Goal: Information Seeking & Learning: Find specific fact

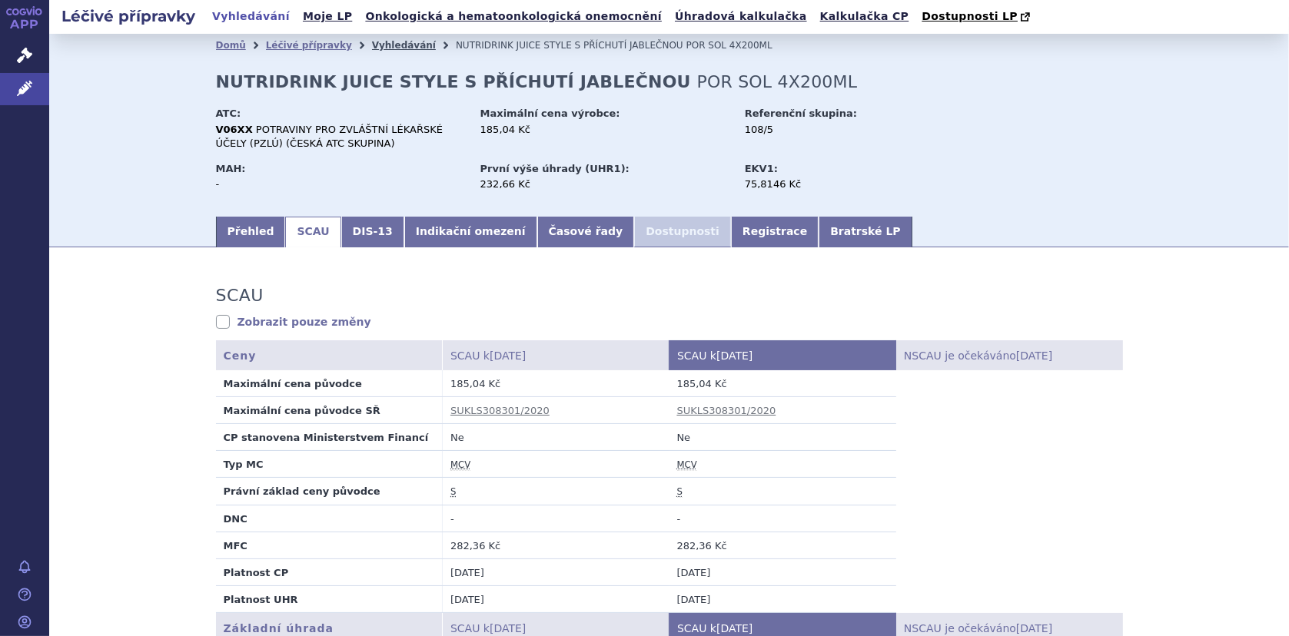
click at [375, 44] on link "Vyhledávání" at bounding box center [404, 45] width 64 height 11
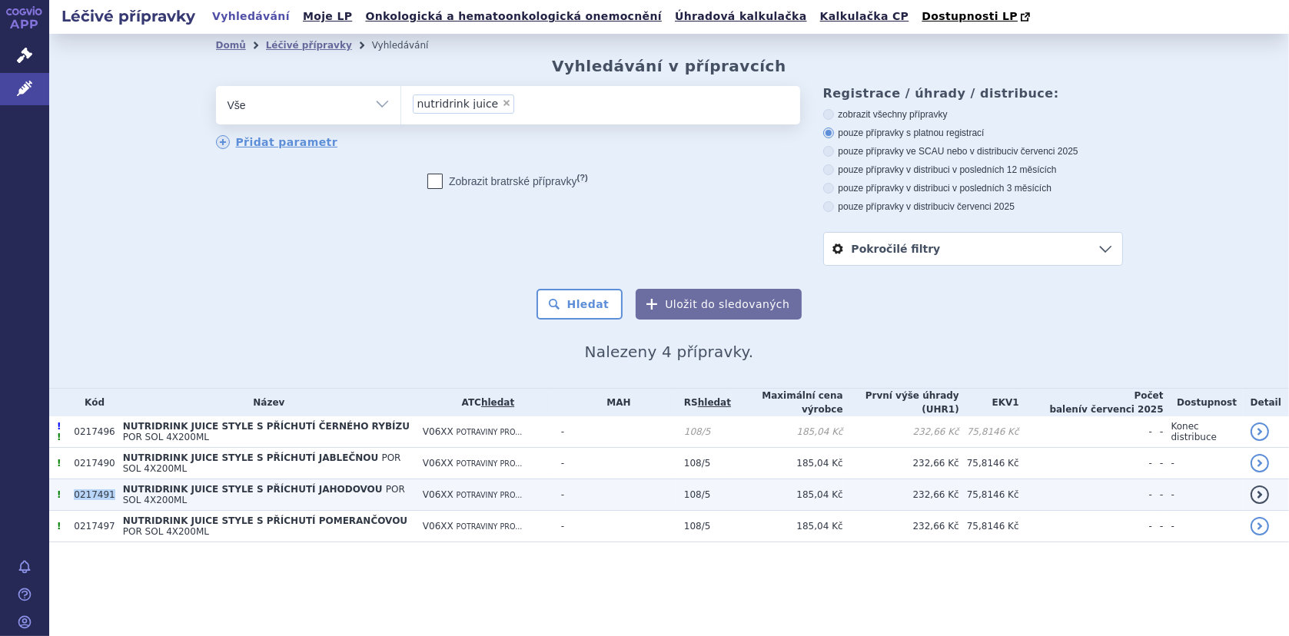
drag, startPoint x: 74, startPoint y: 481, endPoint x: 108, endPoint y: 484, distance: 34.0
click at [108, 484] on tr "! 0217491 NUTRIDRINK JUICE STYLE S PŘÍCHUTÍ JAHODOVOU POR SOL 4X200ML V06XX POT…" at bounding box center [669, 496] width 1240 height 32
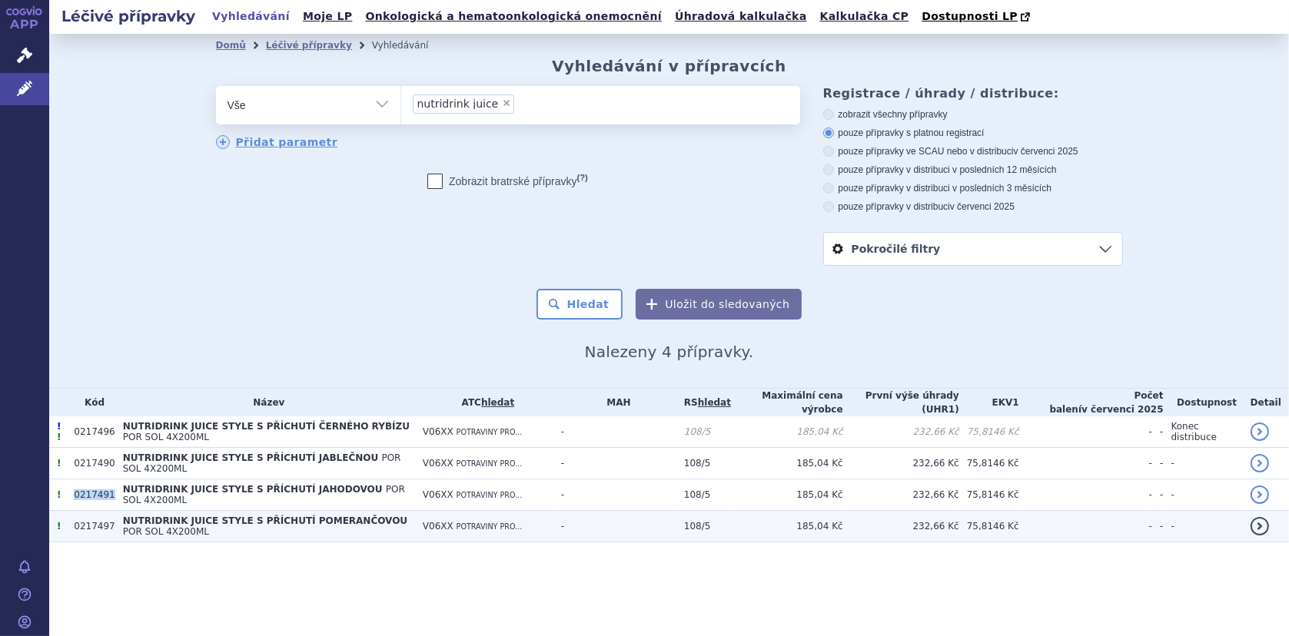
copy tr "0217491"
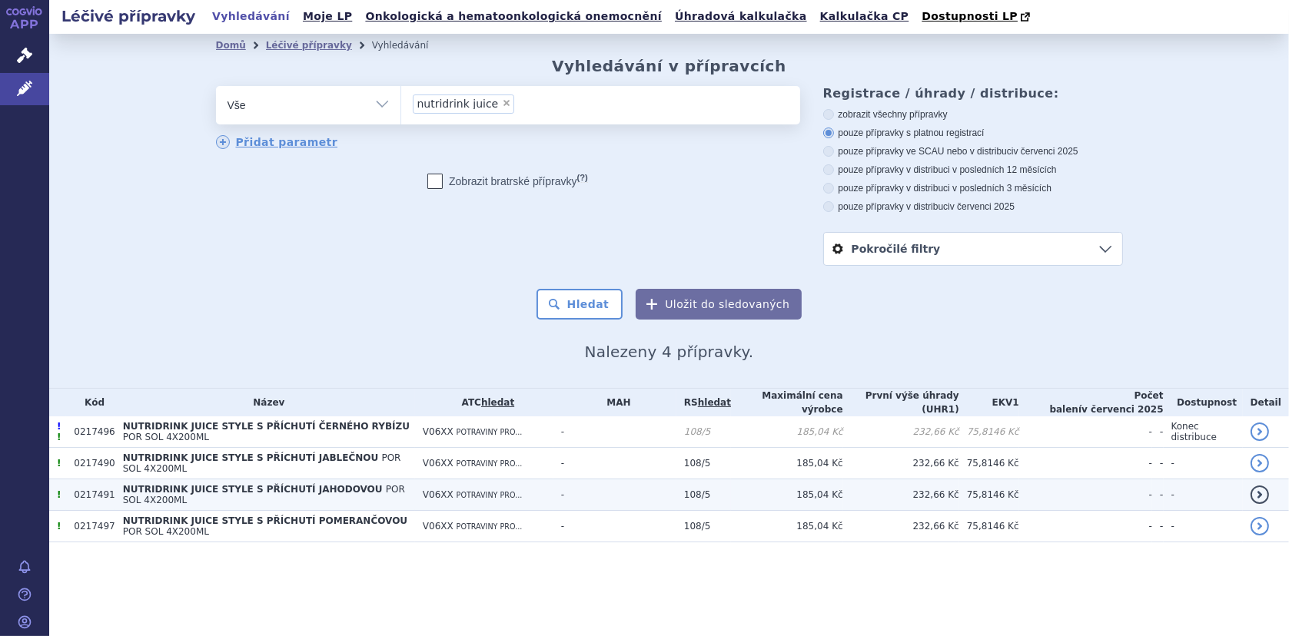
click at [210, 484] on span "NUTRIDRINK JUICE STYLE S PŘÍCHUTÍ JAHODOVOU" at bounding box center [253, 489] width 260 height 11
click at [211, 484] on span "NUTRIDRINK JUICE STYLE S PŘÍCHUTÍ JAHODOVOU" at bounding box center [253, 489] width 260 height 11
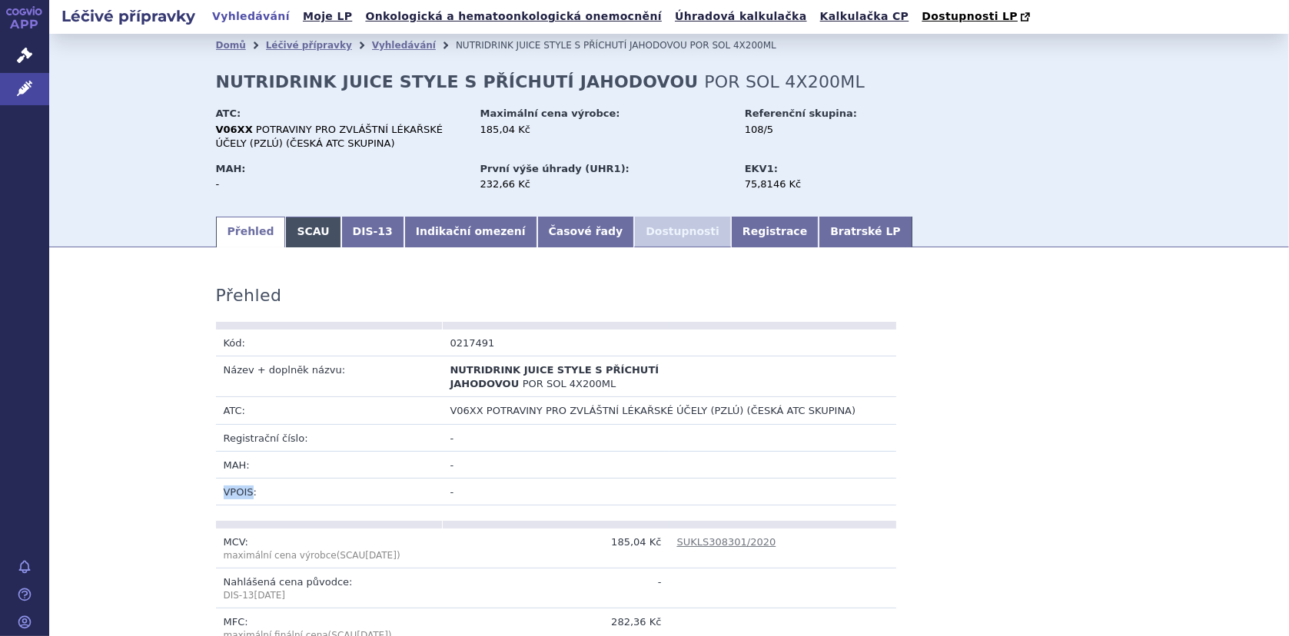
click at [293, 231] on link "SCAU" at bounding box center [312, 232] width 55 height 31
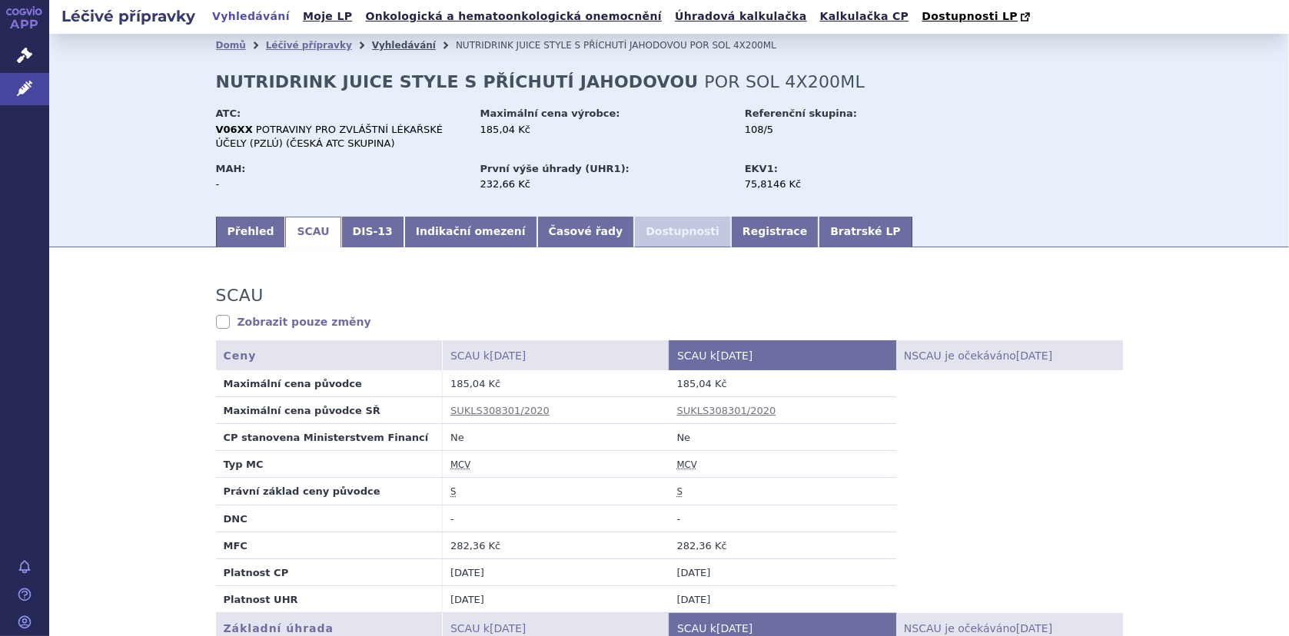
click at [375, 41] on link "Vyhledávání" at bounding box center [404, 45] width 64 height 11
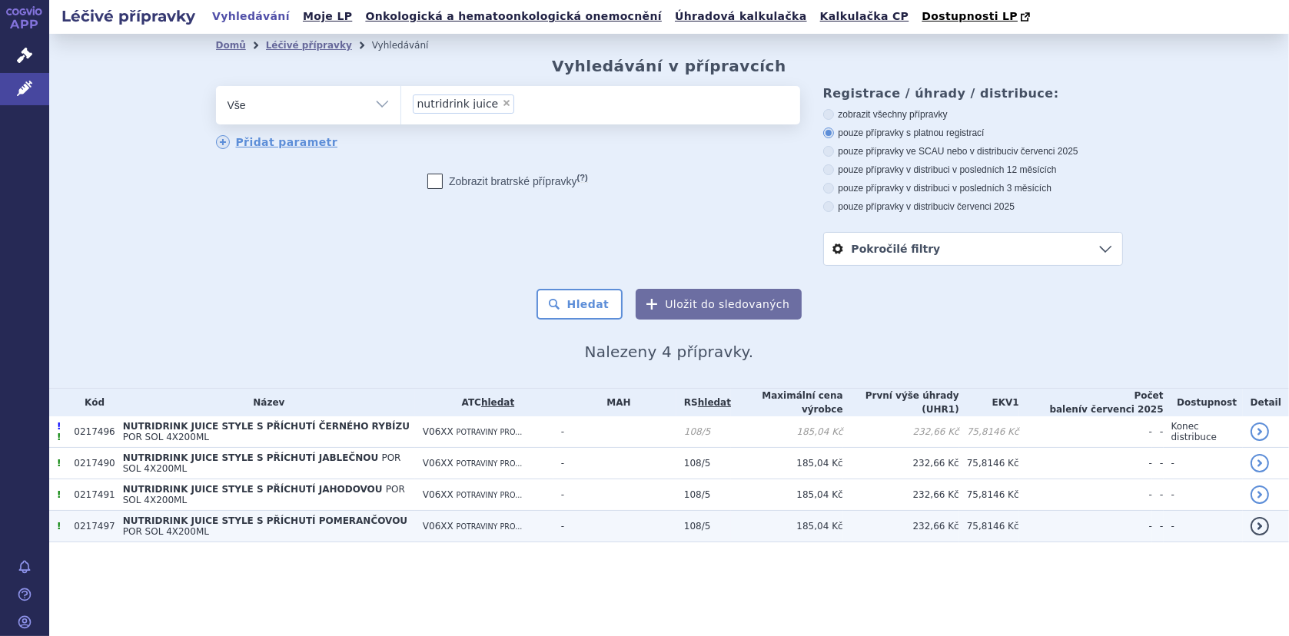
click at [264, 511] on td "NUTRIDRINK JUICE STYLE S PŘÍCHUTÍ POMERANČOVOU POR SOL 4X200ML" at bounding box center [265, 527] width 300 height 32
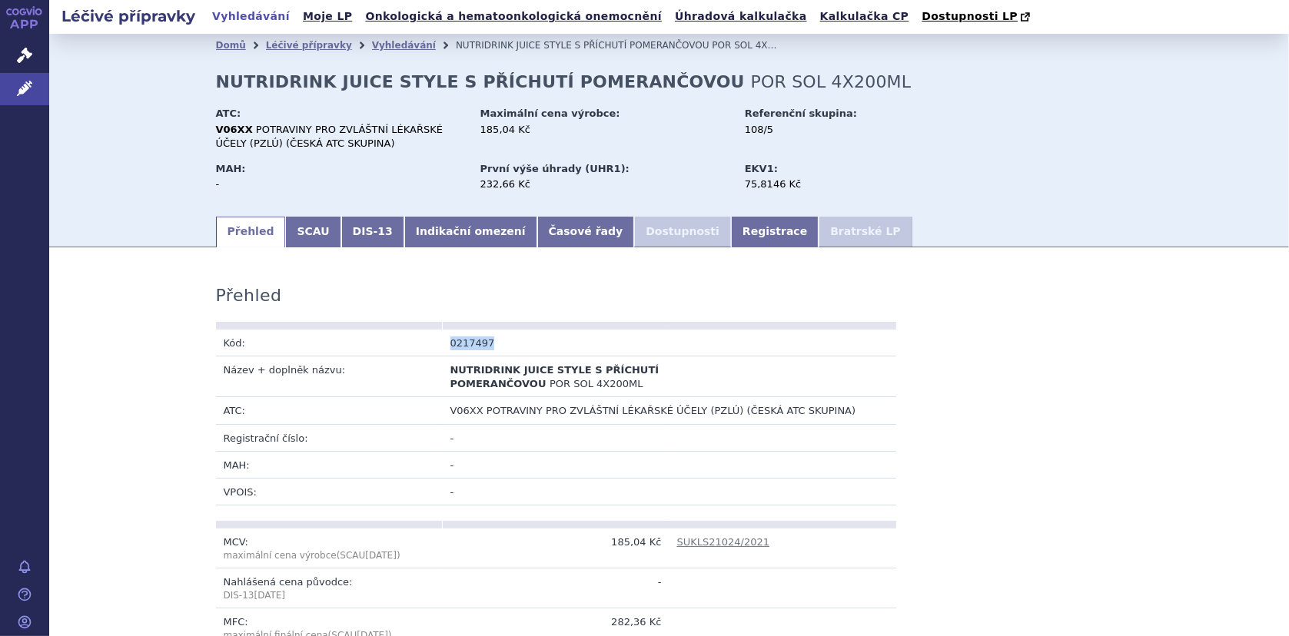
drag, startPoint x: 441, startPoint y: 341, endPoint x: 502, endPoint y: 344, distance: 60.8
click at [502, 344] on td "0217497" at bounding box center [556, 343] width 227 height 27
copy td "0217497"
drag, startPoint x: 311, startPoint y: 233, endPoint x: 337, endPoint y: 241, distance: 26.7
click at [311, 233] on link "SCAU" at bounding box center [312, 232] width 55 height 31
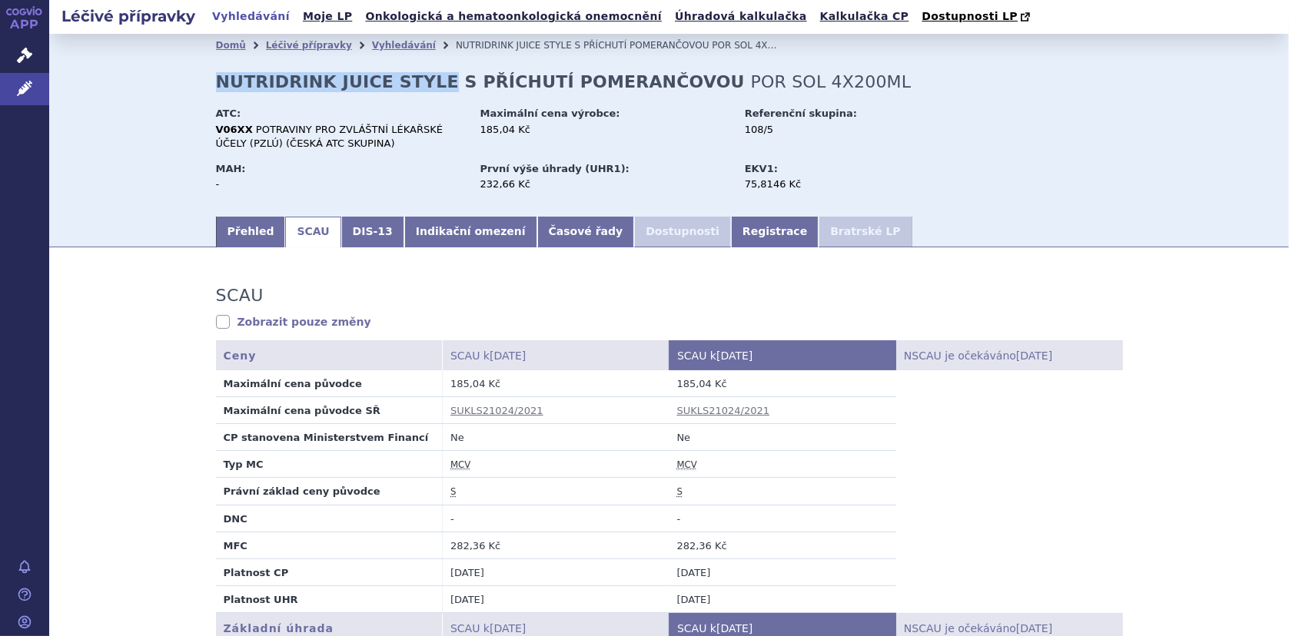
drag, startPoint x: 212, startPoint y: 80, endPoint x: 420, endPoint y: 89, distance: 208.5
click at [420, 89] on strong "NUTRIDRINK JUICE STYLE S PŘÍCHUTÍ POMERANČOVOU" at bounding box center [480, 81] width 529 height 19
copy strong "NUTRIDRINK JUICE STYLE"
click at [375, 44] on link "Vyhledávání" at bounding box center [404, 45] width 64 height 11
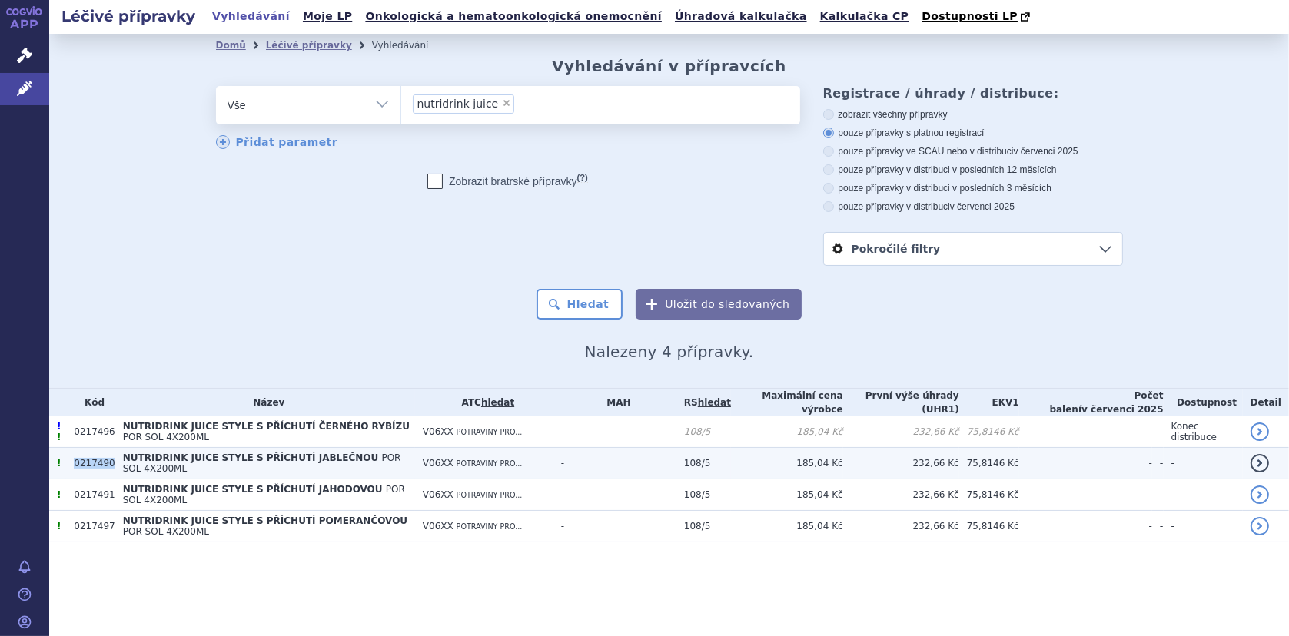
drag, startPoint x: 70, startPoint y: 453, endPoint x: 112, endPoint y: 457, distance: 42.4
click at [112, 457] on tr "! 0217490 NUTRIDRINK JUICE STYLE S PŘÍCHUTÍ JABLEČNOU POR SOL 4X200ML V06XX POT…" at bounding box center [669, 464] width 1240 height 32
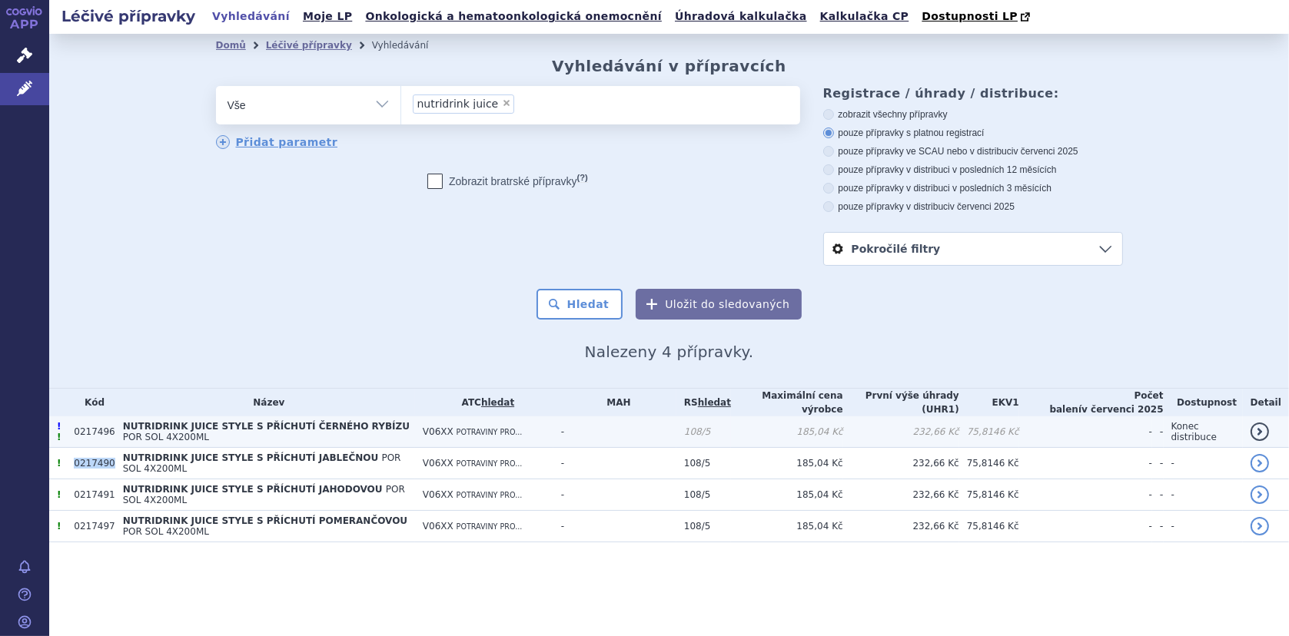
copy tr "0217490"
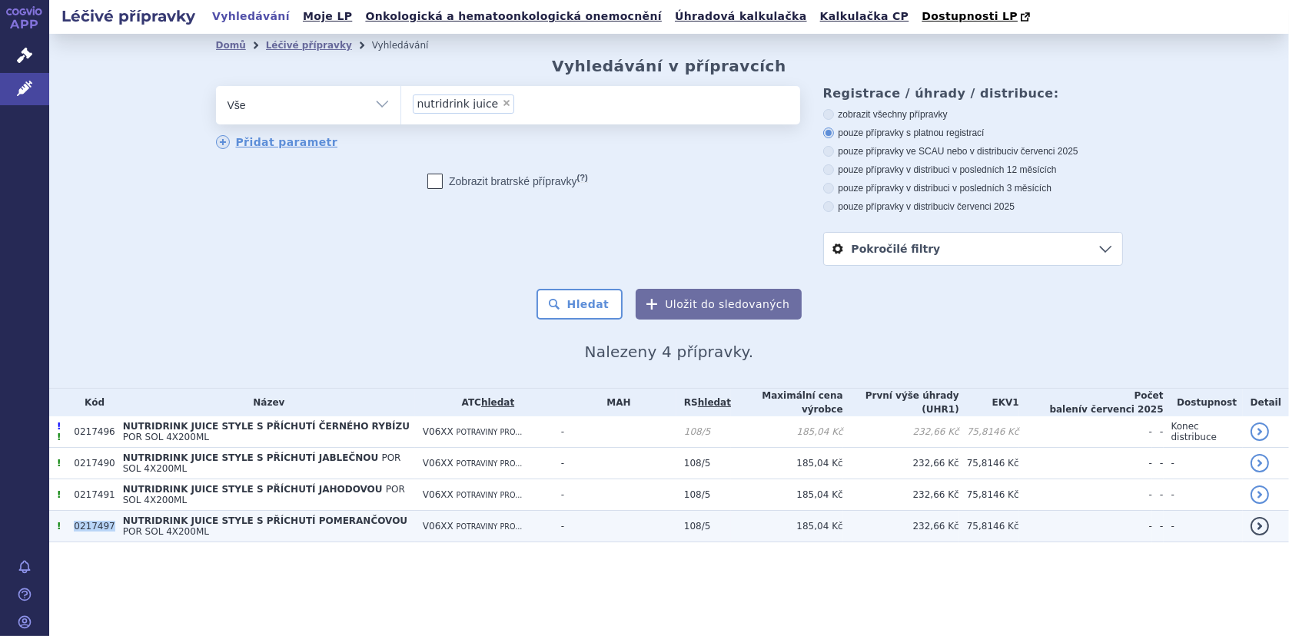
drag, startPoint x: 71, startPoint y: 509, endPoint x: 109, endPoint y: 510, distance: 38.4
click at [109, 511] on tr "! 0217497 NUTRIDRINK JUICE STYLE S PŘÍCHUTÍ POMERANČOVOU POR SOL 4X200ML V06XX …" at bounding box center [669, 527] width 1240 height 32
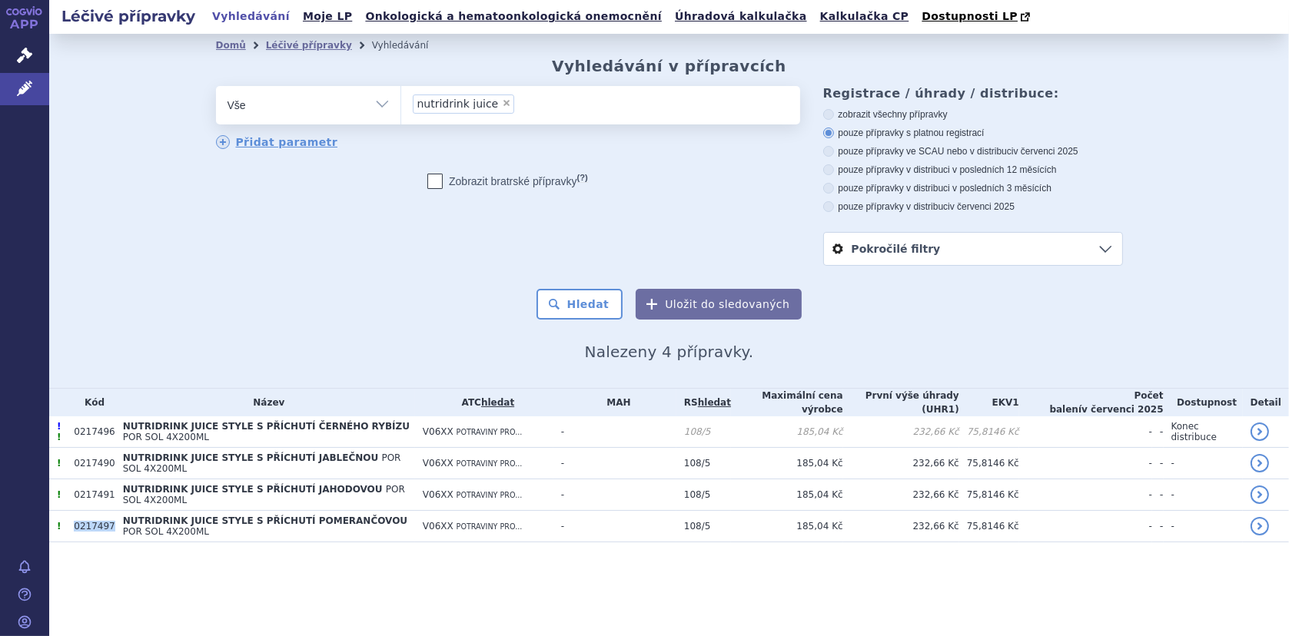
copy tr "0217497"
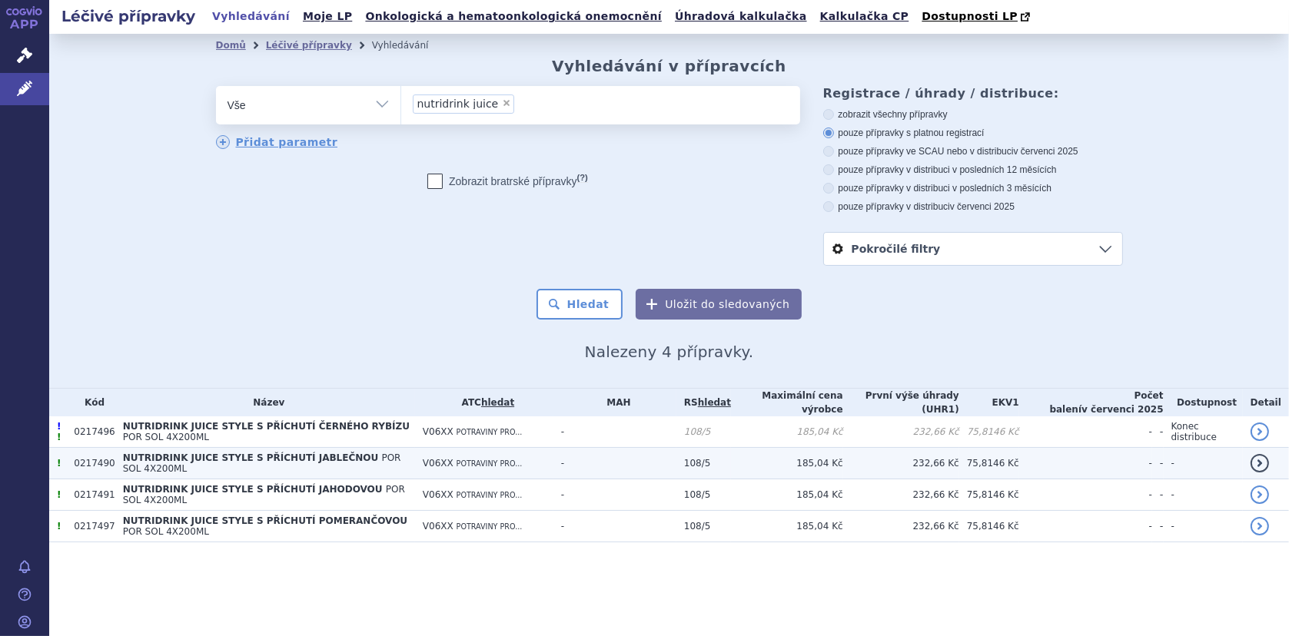
click at [229, 457] on span "NUTRIDRINK JUICE STYLE S PŘÍCHUTÍ JABLEČNOU" at bounding box center [251, 458] width 256 height 11
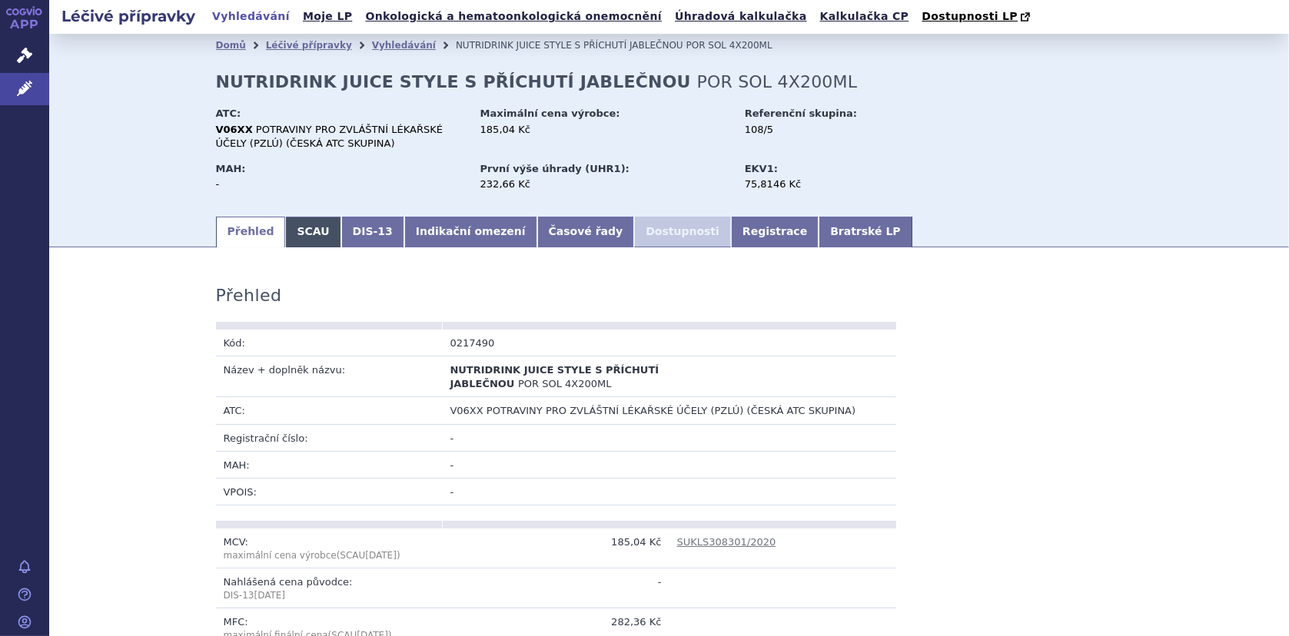
click at [295, 231] on link "SCAU" at bounding box center [312, 232] width 55 height 31
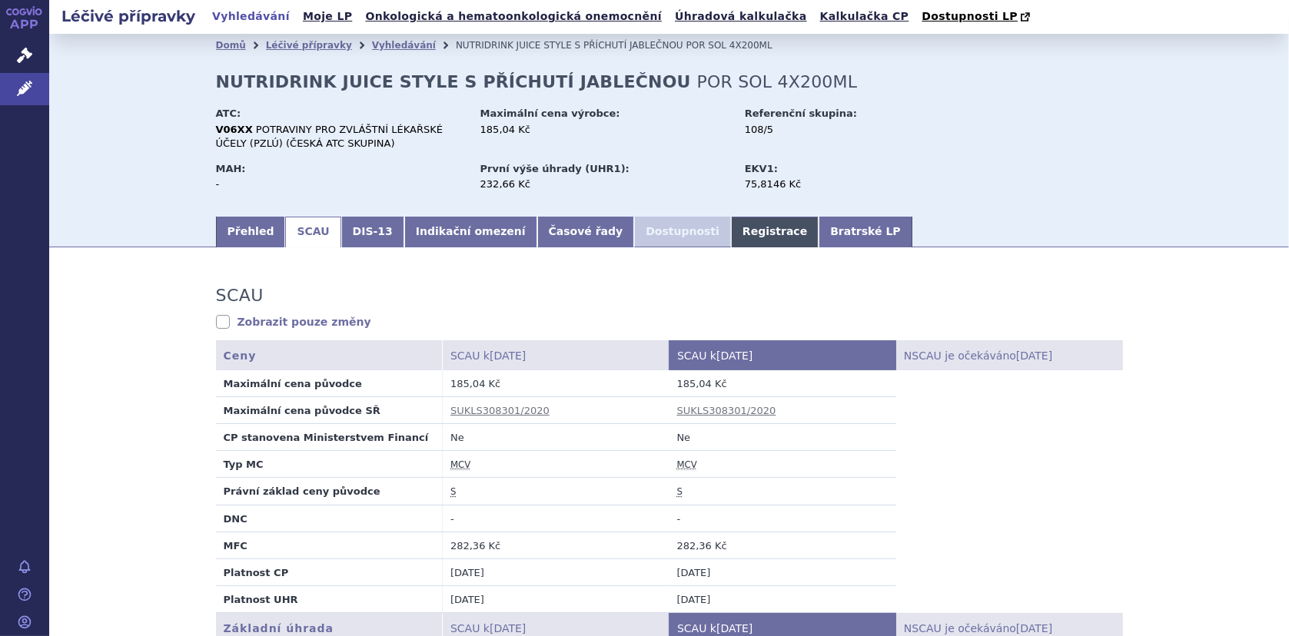
click at [731, 233] on link "Registrace" at bounding box center [775, 232] width 88 height 31
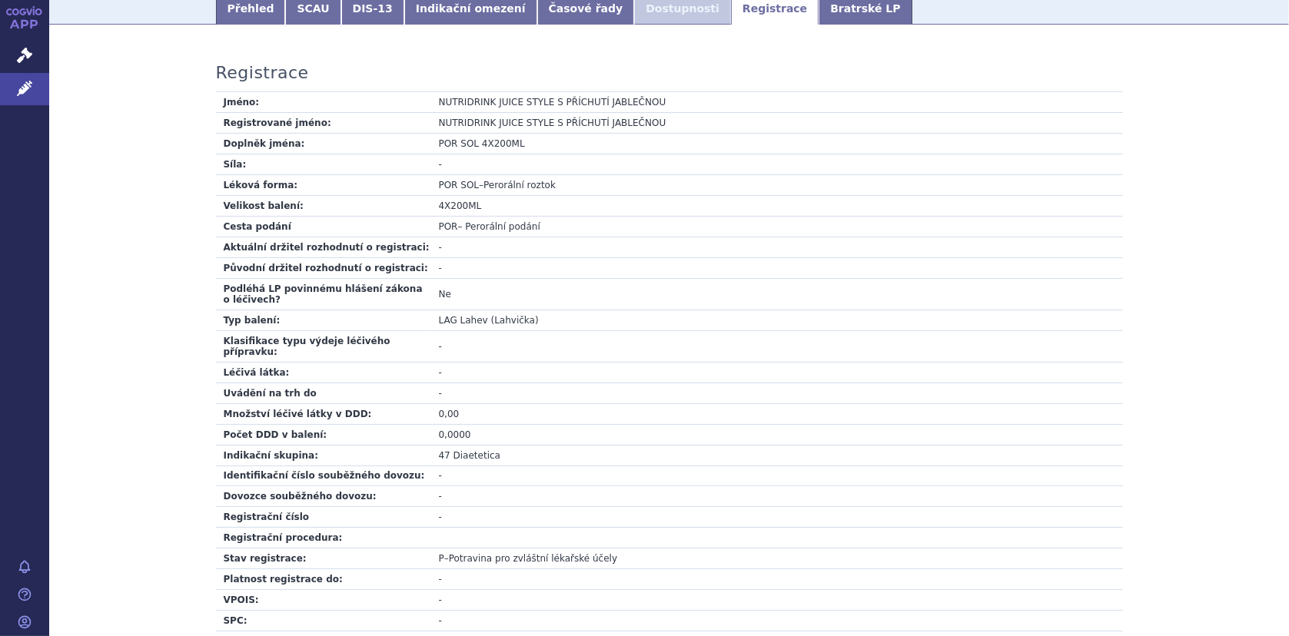
scroll to position [307, 0]
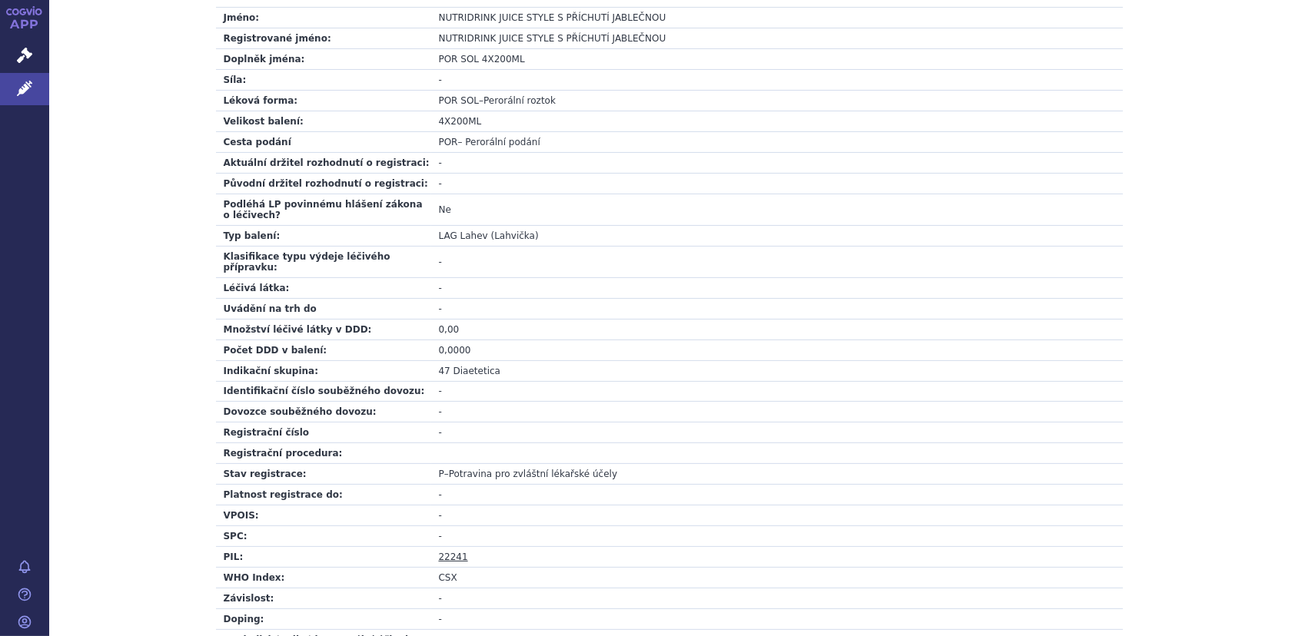
click at [442, 552] on link "22241" at bounding box center [453, 557] width 29 height 11
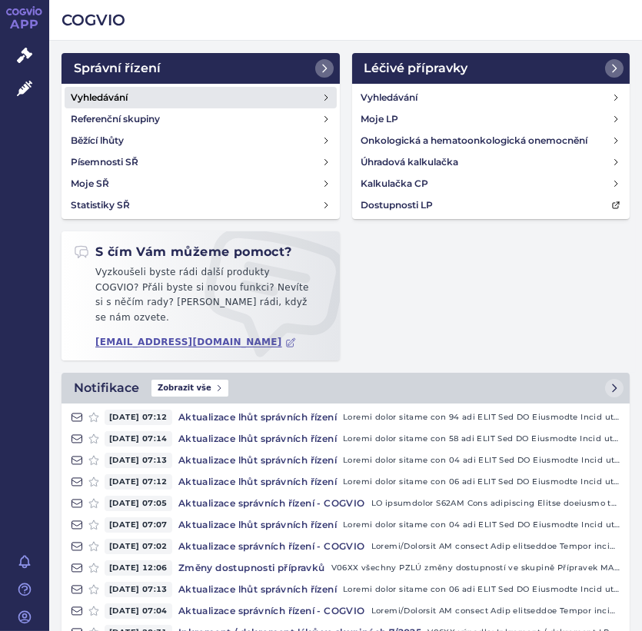
click at [86, 96] on h4 "Vyhledávání" at bounding box center [99, 97] width 57 height 15
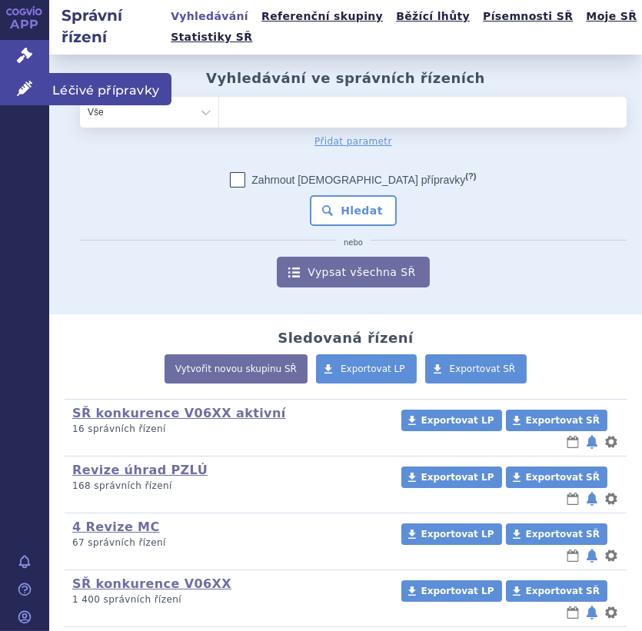
click at [38, 81] on link "Léčivé přípravky" at bounding box center [24, 89] width 49 height 32
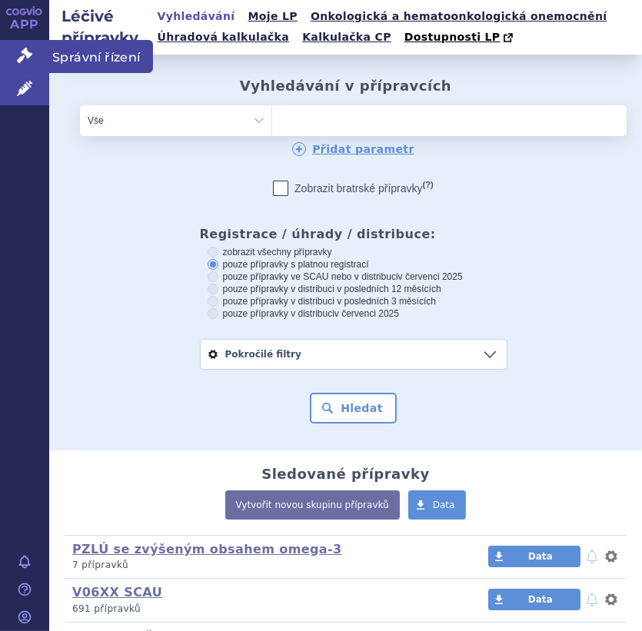
click at [26, 43] on link "Správní řízení" at bounding box center [24, 56] width 49 height 32
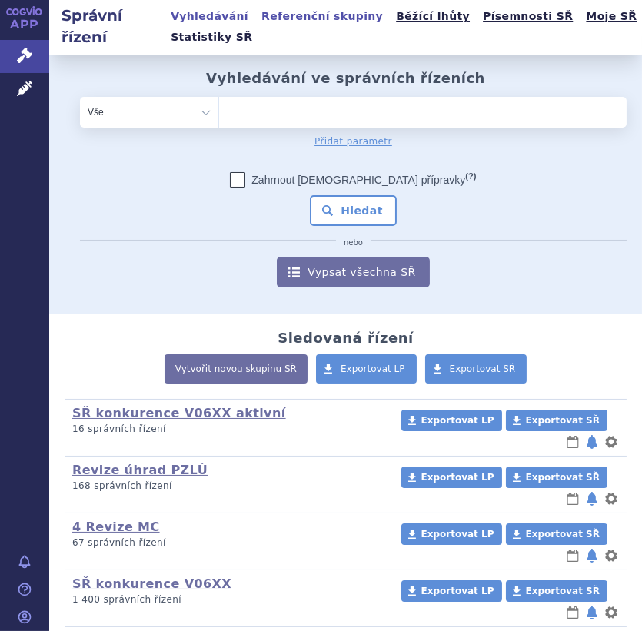
click at [299, 18] on link "Referenční skupiny" at bounding box center [322, 16] width 131 height 21
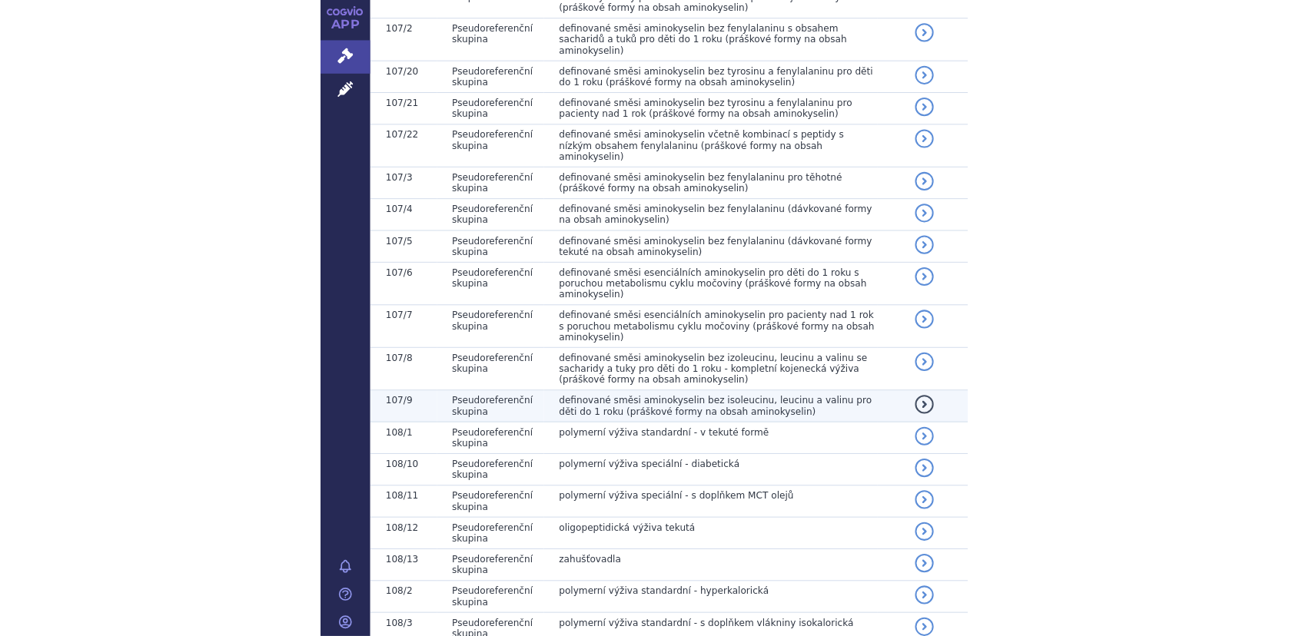
scroll to position [1307, 0]
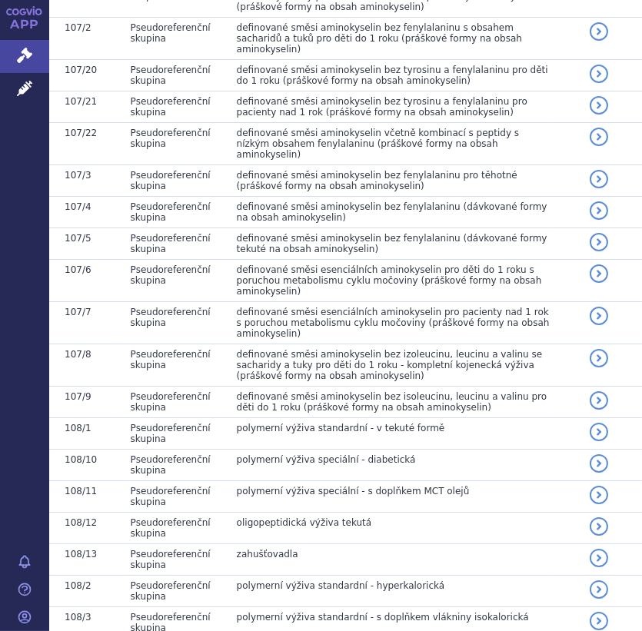
drag, startPoint x: 227, startPoint y: 608, endPoint x: 455, endPoint y: 609, distance: 228.3
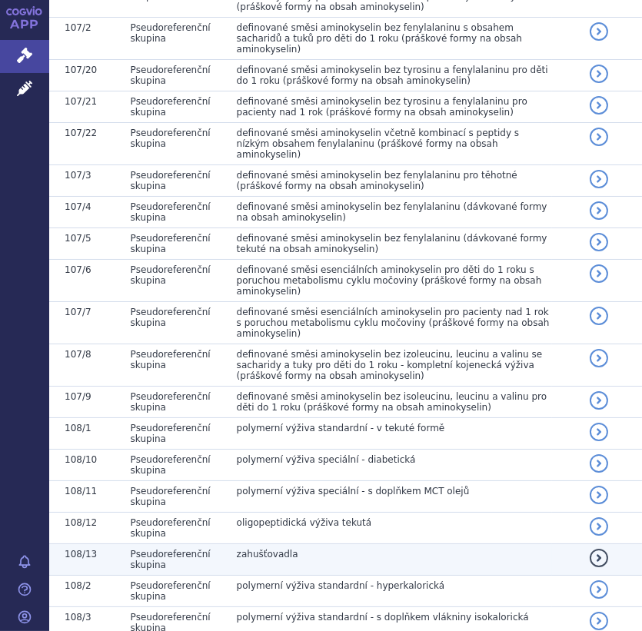
copy span "polymerní výživa speciální - hyperkalorická bez tuku"
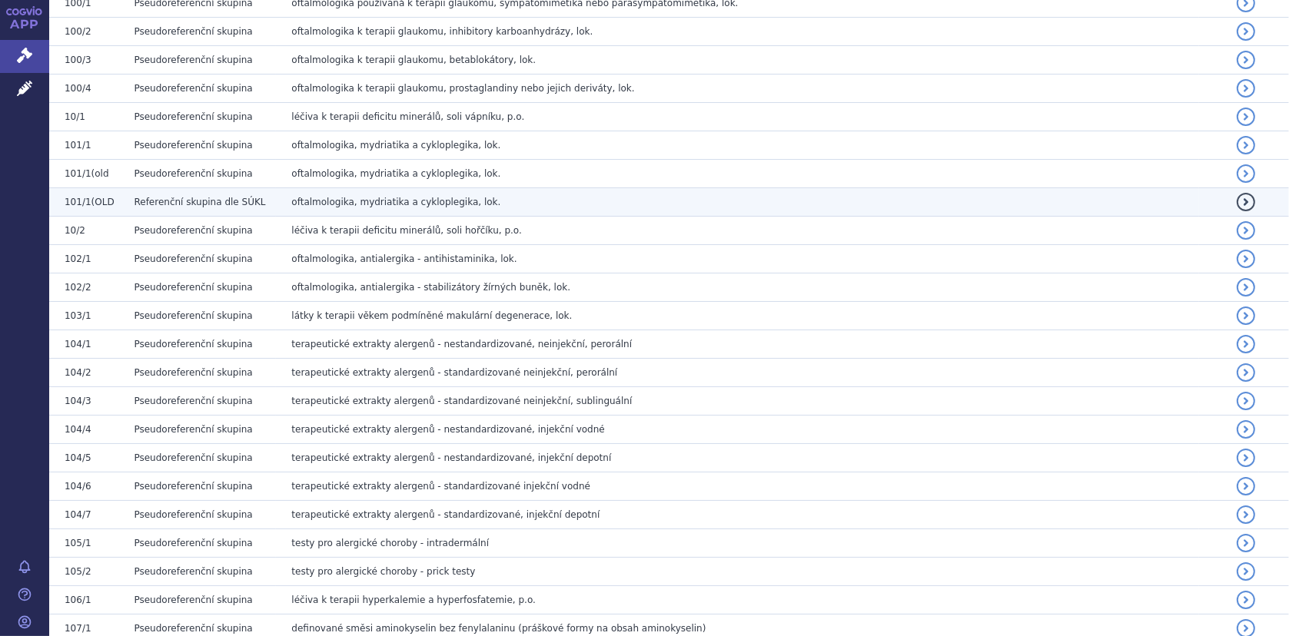
scroll to position [0, 0]
